Goal: Task Accomplishment & Management: Manage account settings

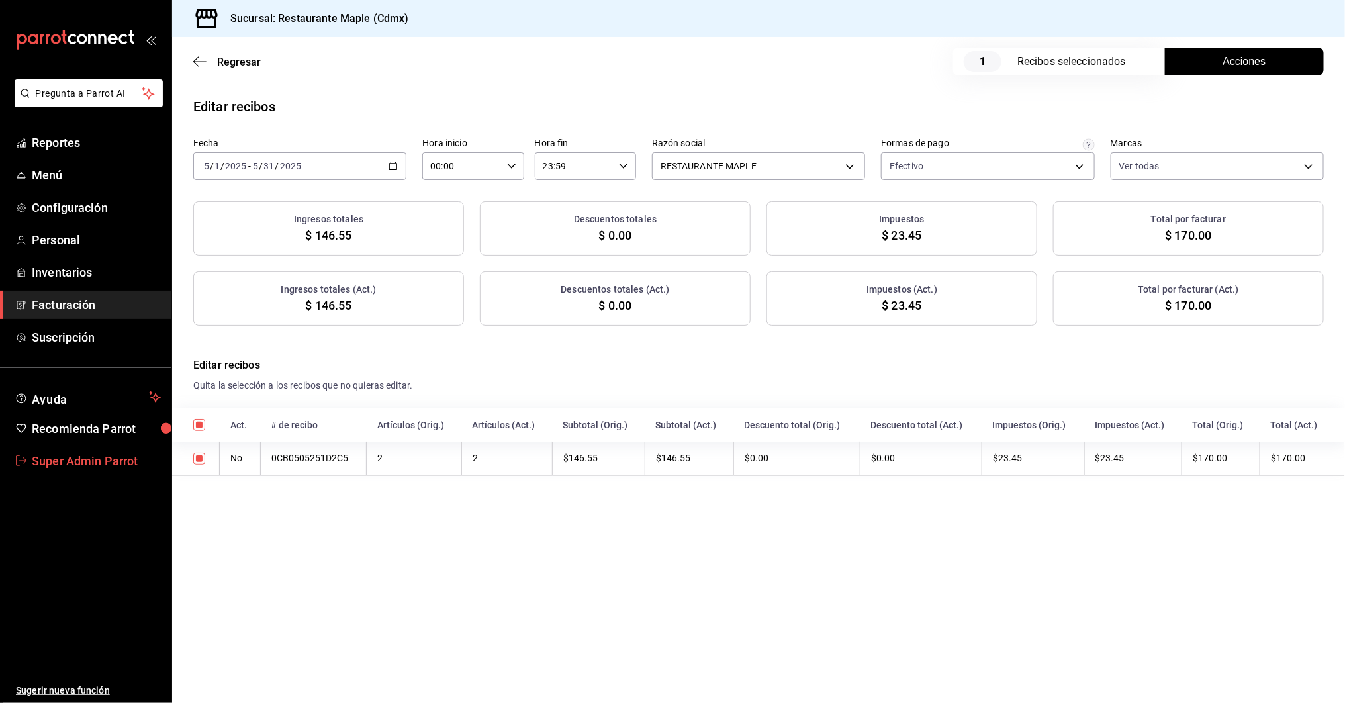
click at [92, 457] on span "Super Admin Parrot" at bounding box center [96, 461] width 129 height 18
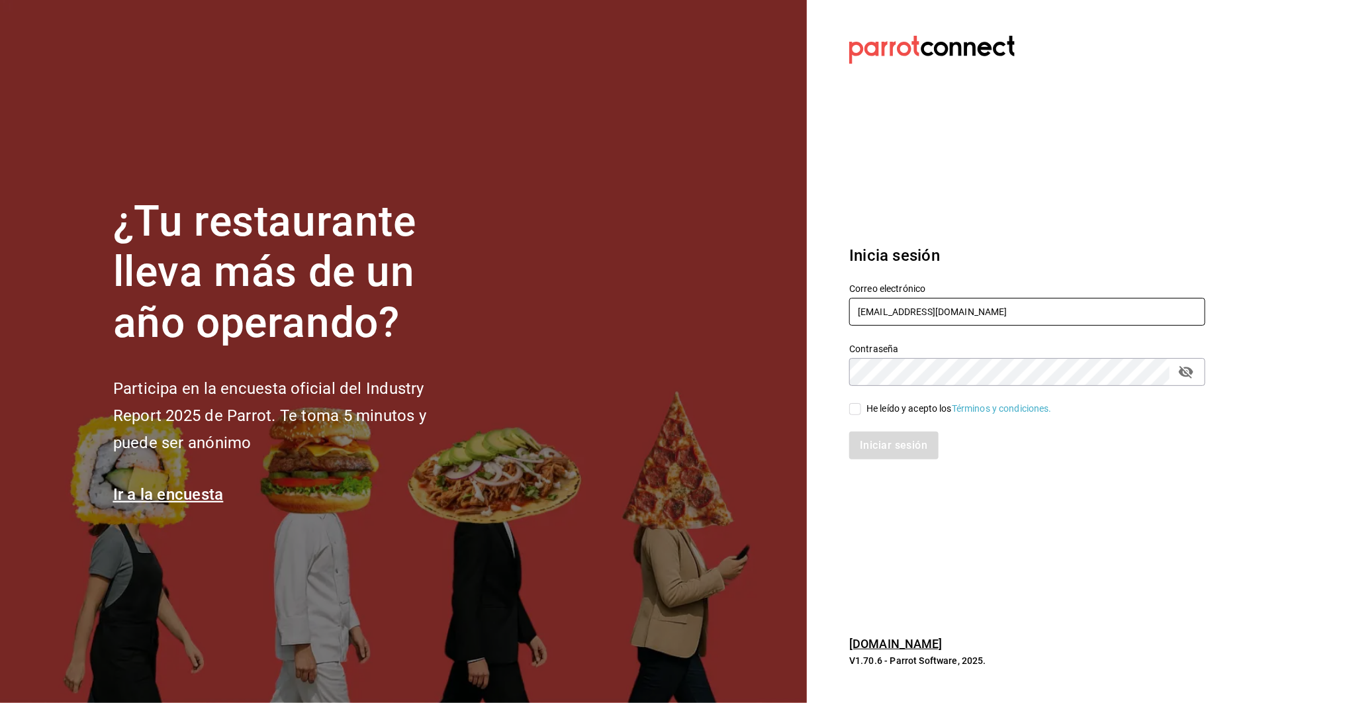
click at [908, 300] on input "restaurante@maple.com" at bounding box center [1027, 312] width 356 height 28
drag, startPoint x: 940, startPoint y: 317, endPoint x: 804, endPoint y: 304, distance: 136.3
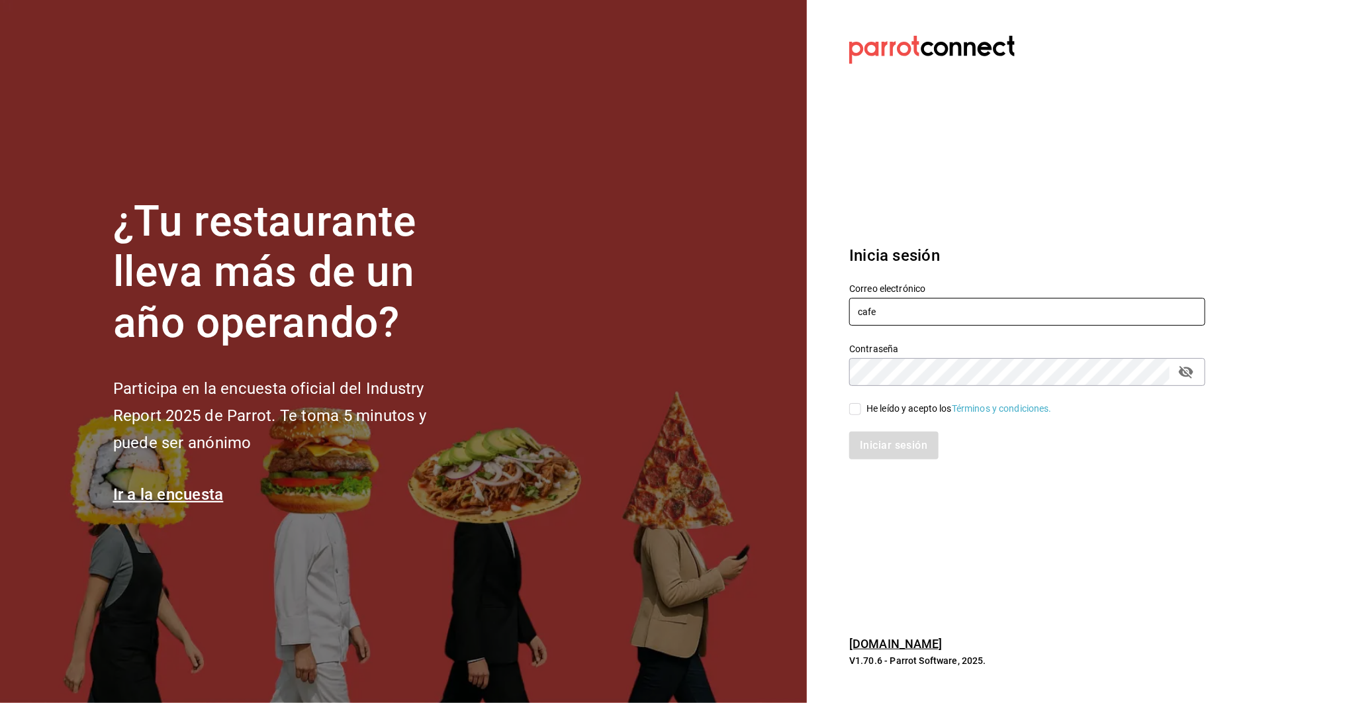
click at [804, 304] on div "¿Tu restaurante lleva más de un año operando? Participa en la encuesta oficial …" at bounding box center [672, 351] width 1345 height 703
paste input "moretto@veracruz.com Parr0tConnec7"
click at [991, 314] on input "cafemoretto@veracruz.com Parr0tConnec7" at bounding box center [1027, 312] width 356 height 28
type input "cafemoretto@veracruz.com"
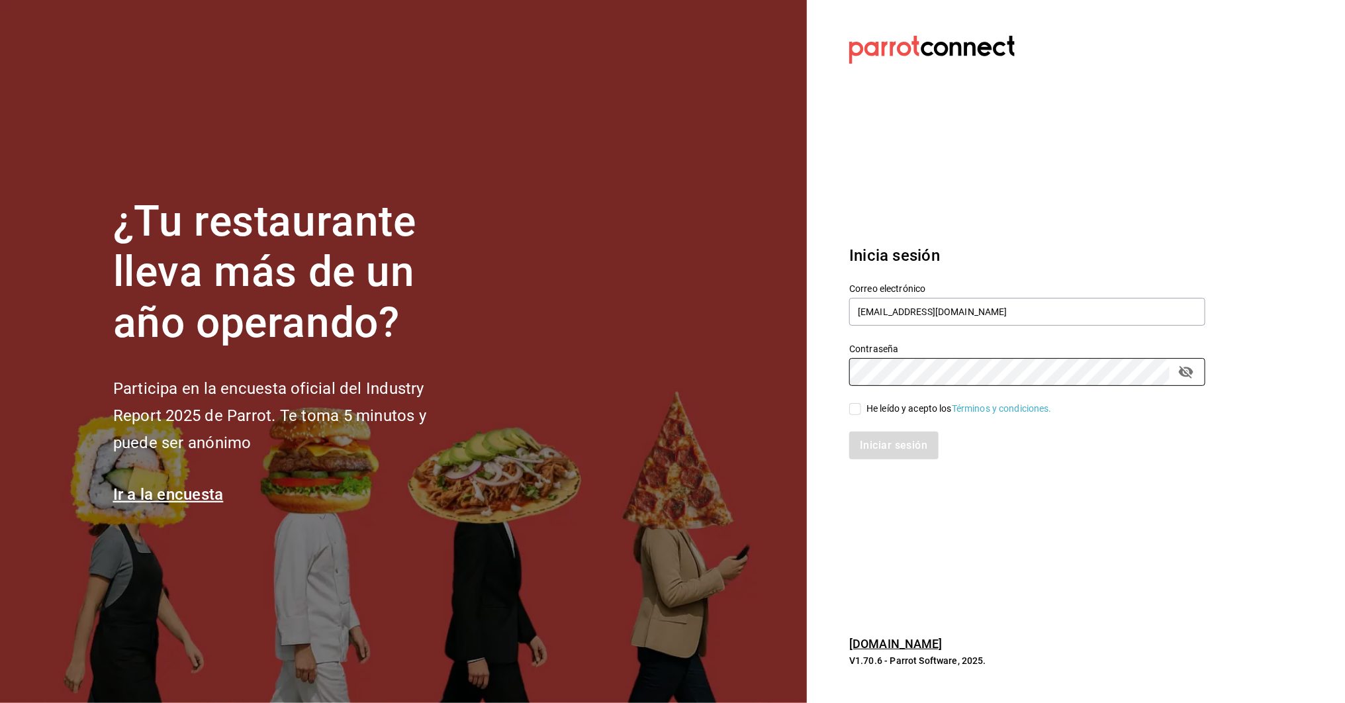
click at [910, 404] on div "He leído y acepto los Términos y condiciones." at bounding box center [958, 409] width 185 height 14
click at [861, 404] on input "He leído y acepto los Términos y condiciones." at bounding box center [855, 409] width 12 height 12
checkbox input "true"
click at [897, 449] on button "Iniciar sesión" at bounding box center [894, 446] width 90 height 28
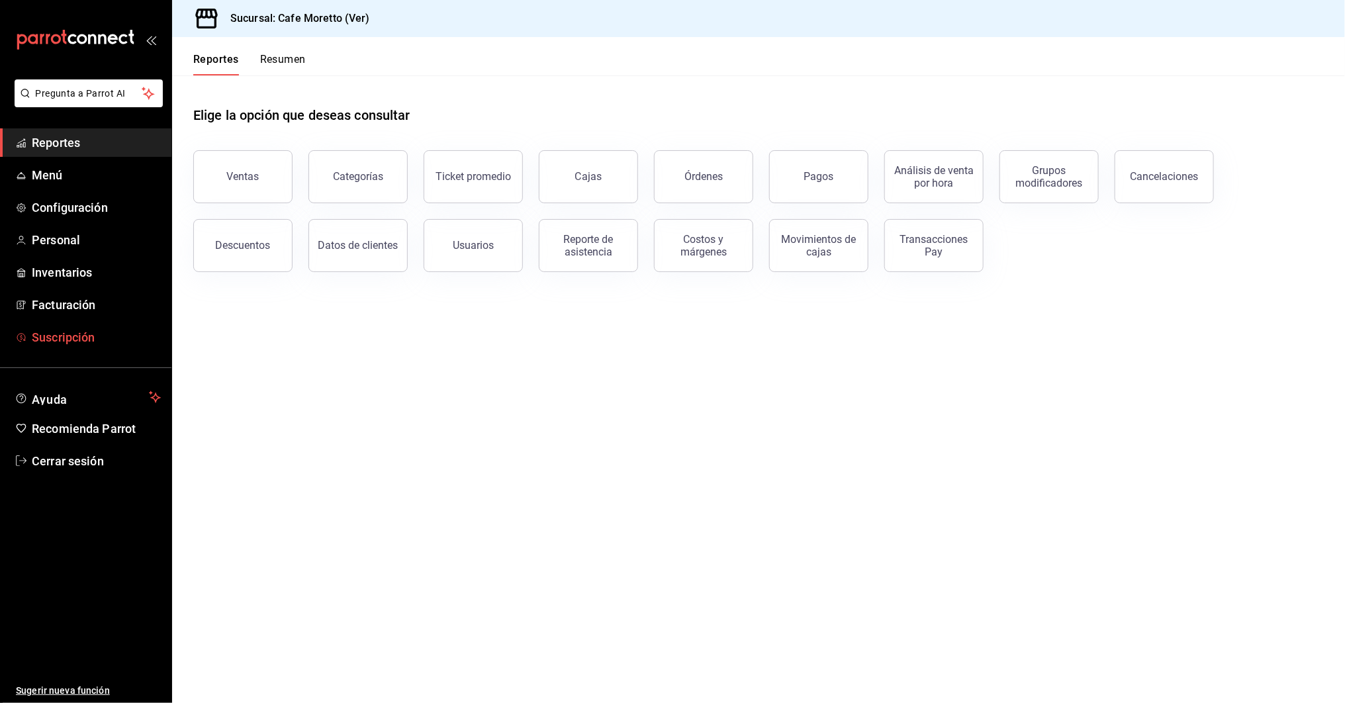
click at [107, 328] on span "Suscripción" at bounding box center [96, 337] width 129 height 18
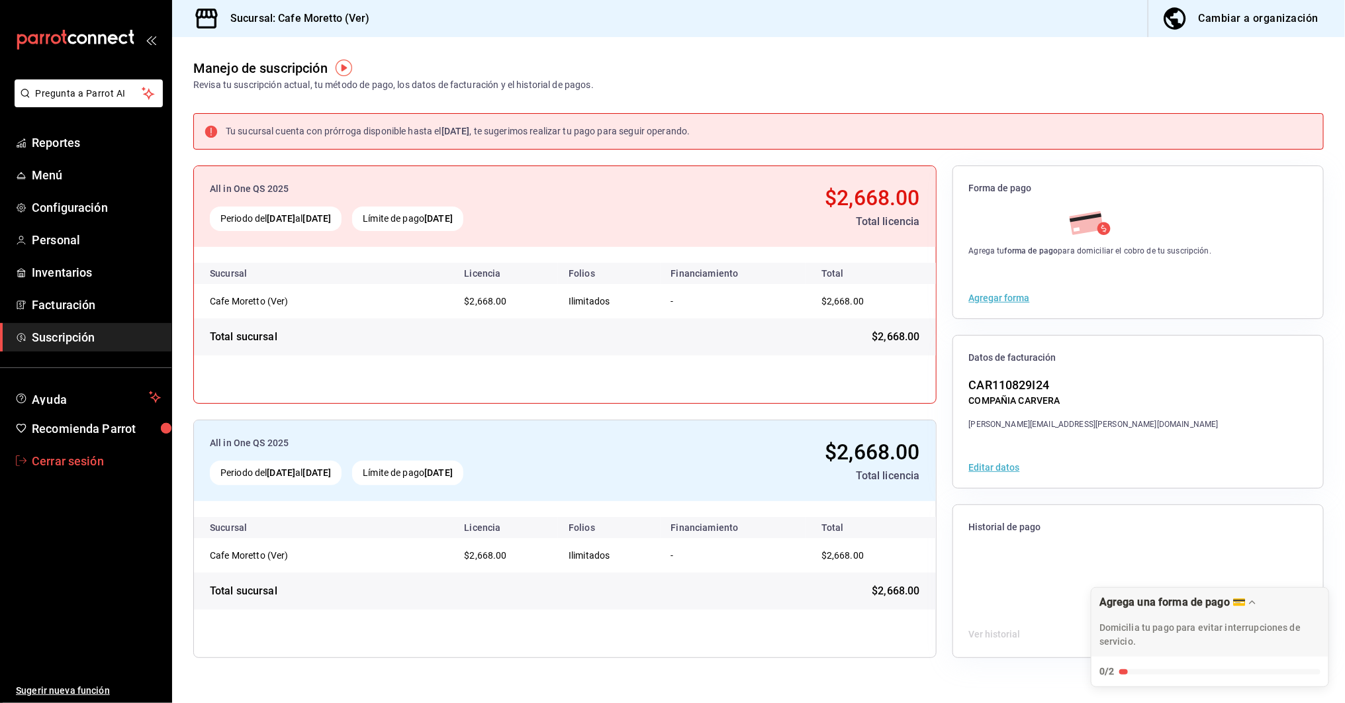
click at [94, 462] on span "Cerrar sesión" at bounding box center [96, 461] width 129 height 18
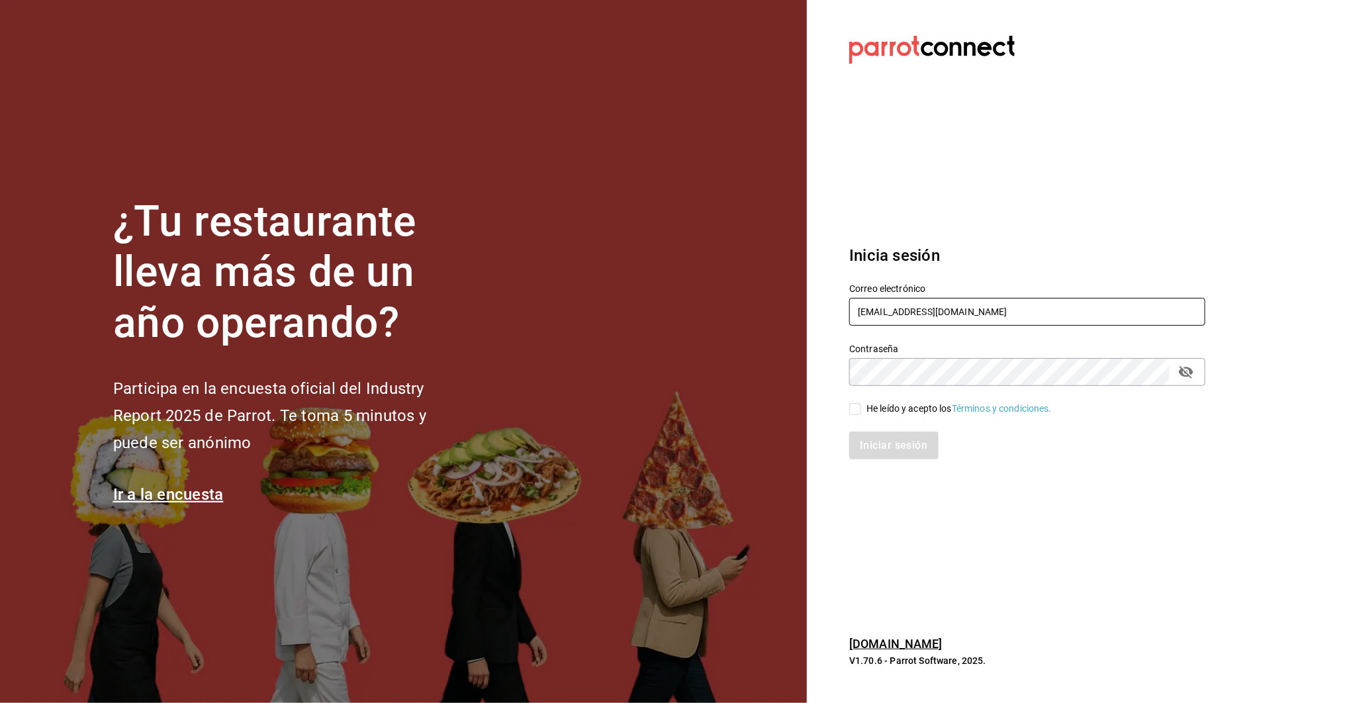
click at [872, 318] on input "cafemoretto@veracruz.com" at bounding box center [1027, 312] width 356 height 28
type input "multiusuario@suculenta.com"
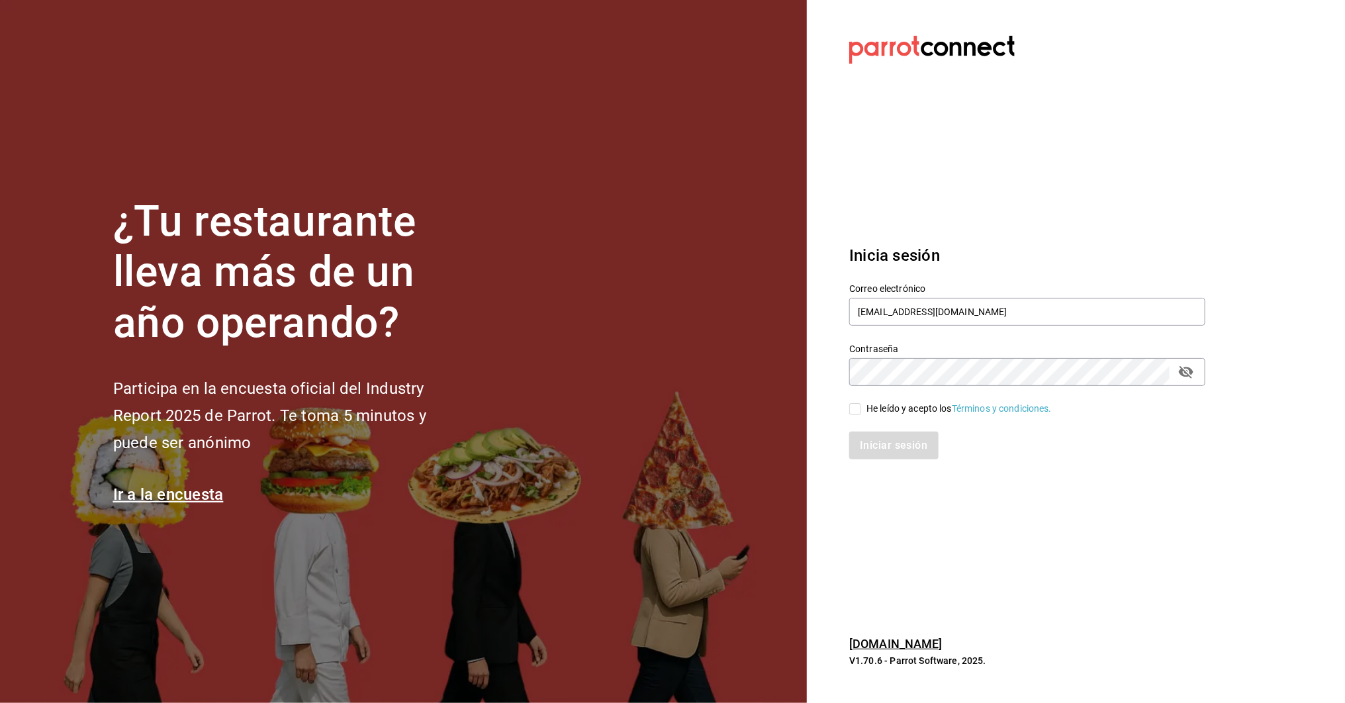
click at [867, 406] on div "He leído y acepto los Términos y condiciones." at bounding box center [958, 409] width 185 height 14
click at [861, 406] on input "He leído y acepto los Términos y condiciones." at bounding box center [855, 409] width 12 height 12
checkbox input "true"
click at [867, 442] on button "Iniciar sesión" at bounding box center [894, 446] width 90 height 28
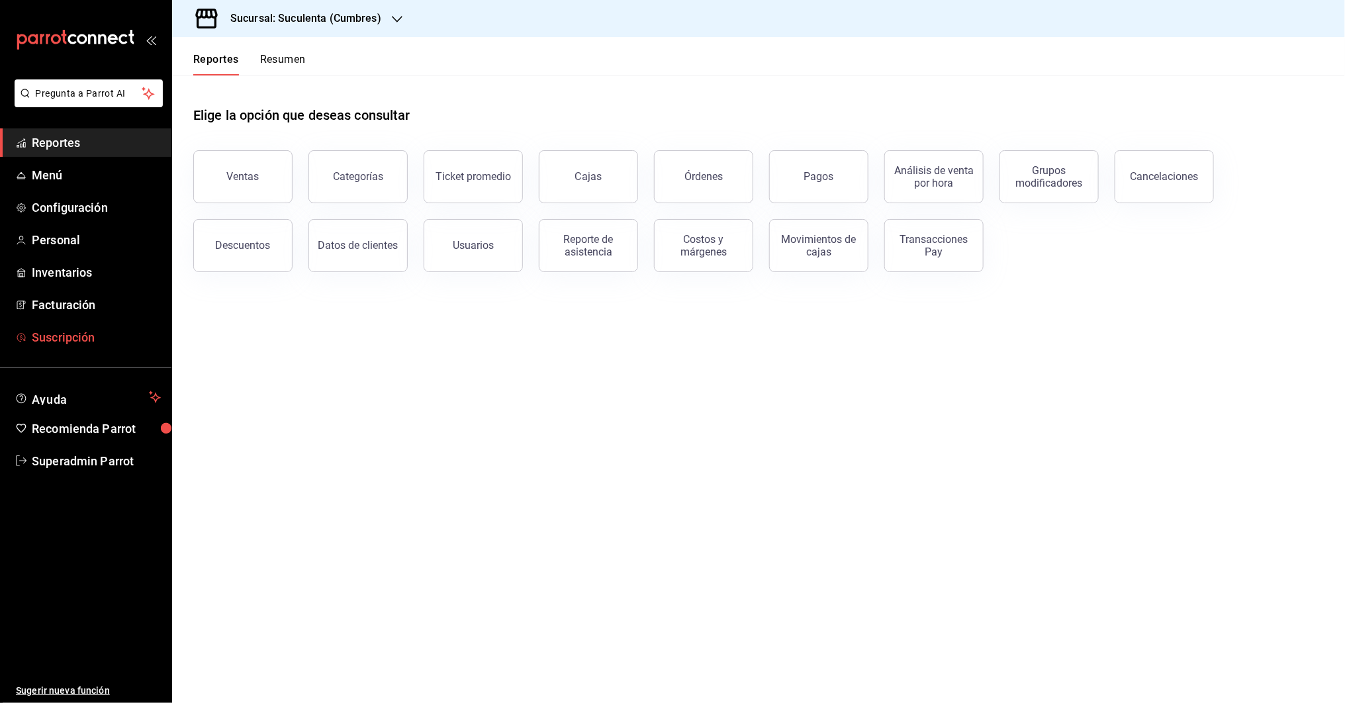
click at [60, 339] on span "Suscripción" at bounding box center [96, 337] width 129 height 18
